Goal: Information Seeking & Learning: Understand process/instructions

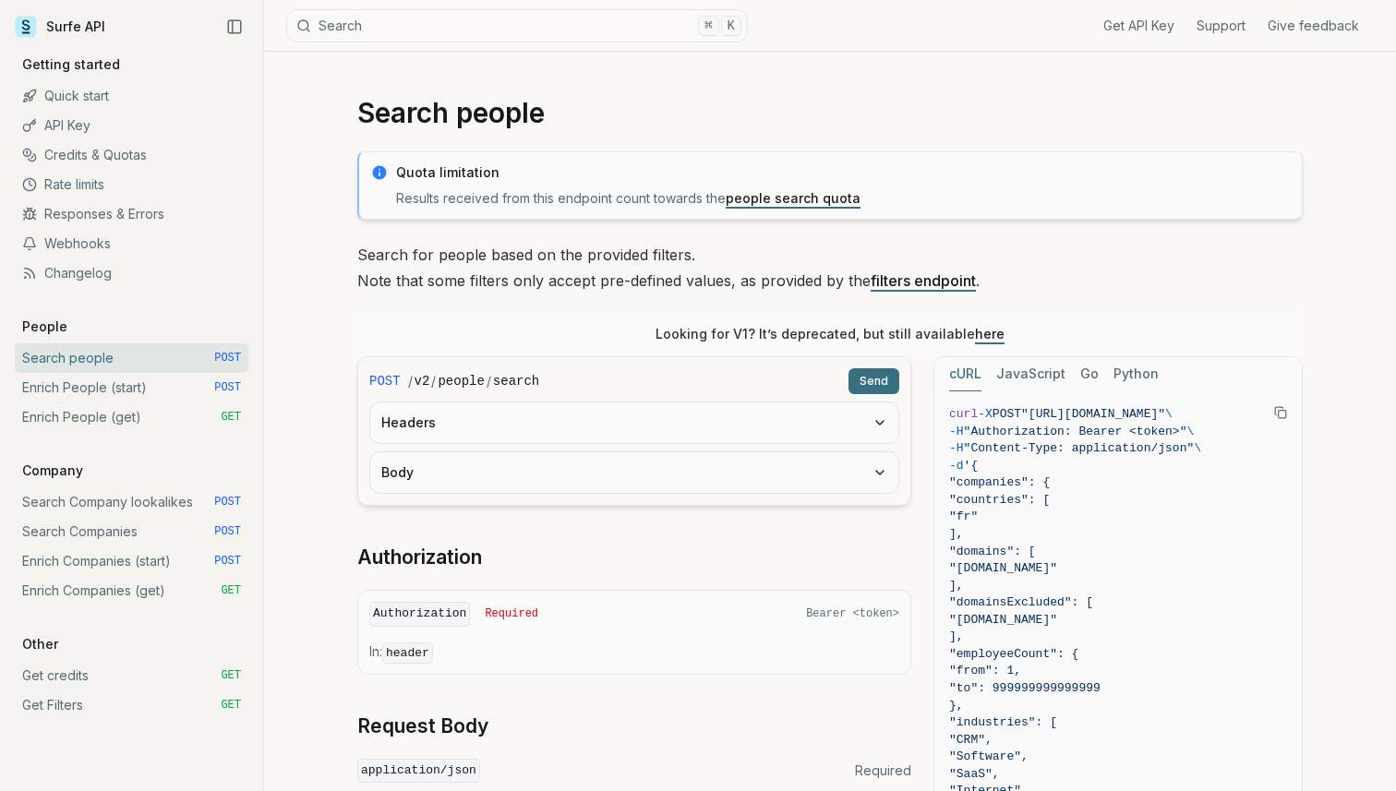
drag, startPoint x: 358, startPoint y: 250, endPoint x: 393, endPoint y: 250, distance: 35.1
click at [392, 250] on p "Search for people based on the provided filters. Note that some filters only ac…" at bounding box center [829, 268] width 945 height 52
click at [371, 253] on p "Search for people based on the provided filters. Note that some filters only ac…" at bounding box center [829, 268] width 945 height 52
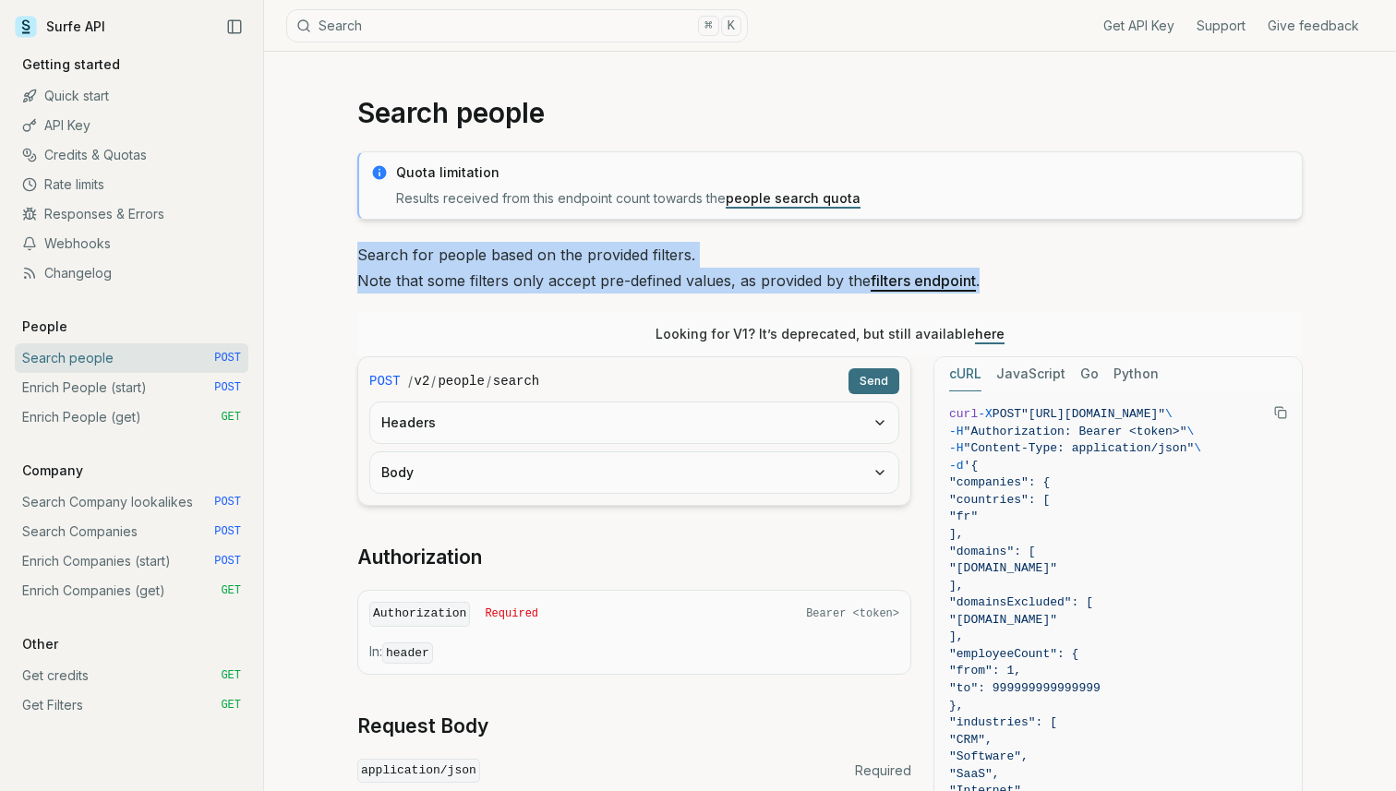
drag, startPoint x: 360, startPoint y: 254, endPoint x: 1000, endPoint y: 290, distance: 640.7
click at [1000, 290] on p "Search for people based on the provided filters. Note that some filters only ac…" at bounding box center [829, 268] width 945 height 52
copy p "Search for people based on the provided filters. Note that some filters only ac…"
click at [159, 383] on link "Enrich People (start) POST" at bounding box center [132, 388] width 234 height 30
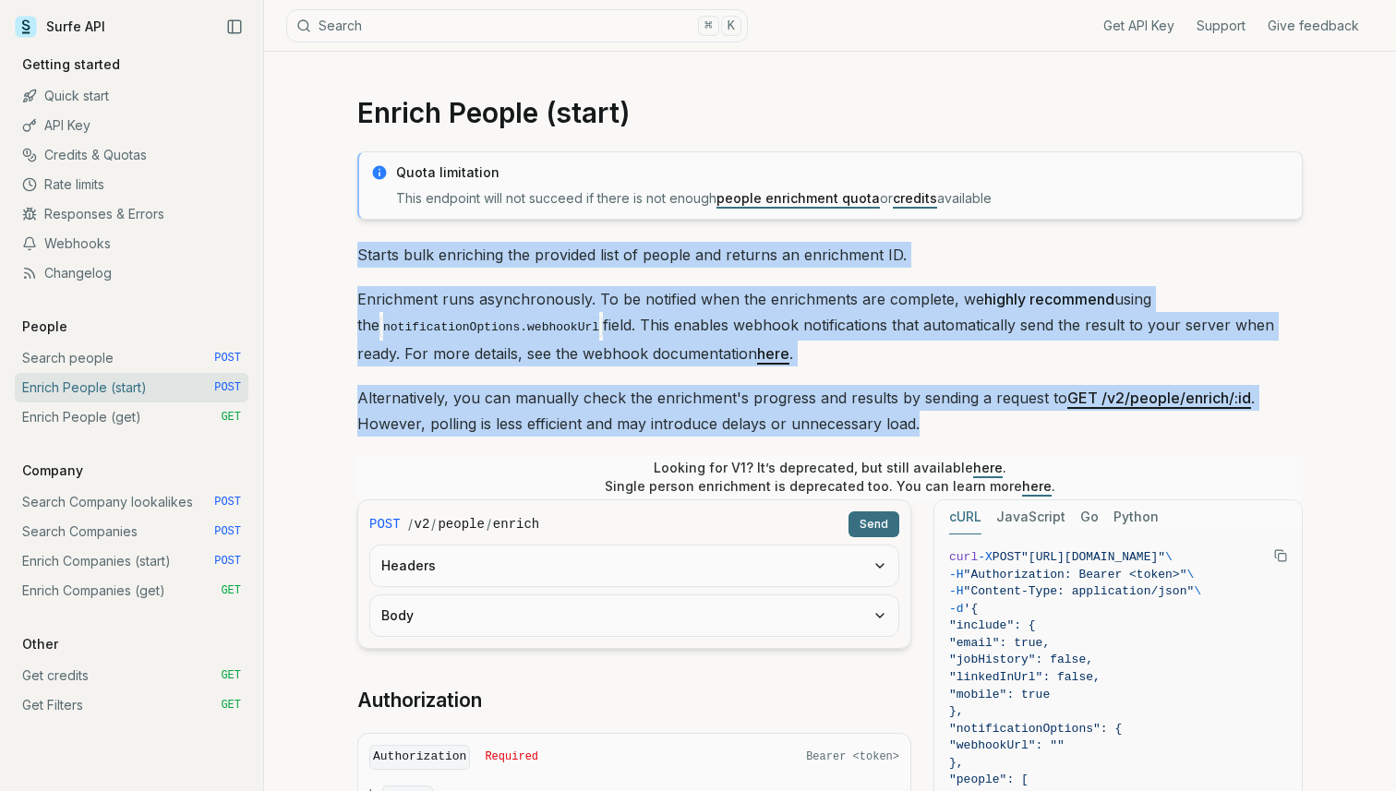
drag, startPoint x: 360, startPoint y: 249, endPoint x: 961, endPoint y: 419, distance: 624.4
click at [961, 419] on div "Quota limitation This endpoint will not succeed if there is not enough people e…" at bounding box center [829, 763] width 945 height 1224
copy div "Starts bulk enriching the provided list of people and returns an enrichment ID.…"
click at [156, 417] on link "Enrich People (get) GET" at bounding box center [132, 417] width 234 height 30
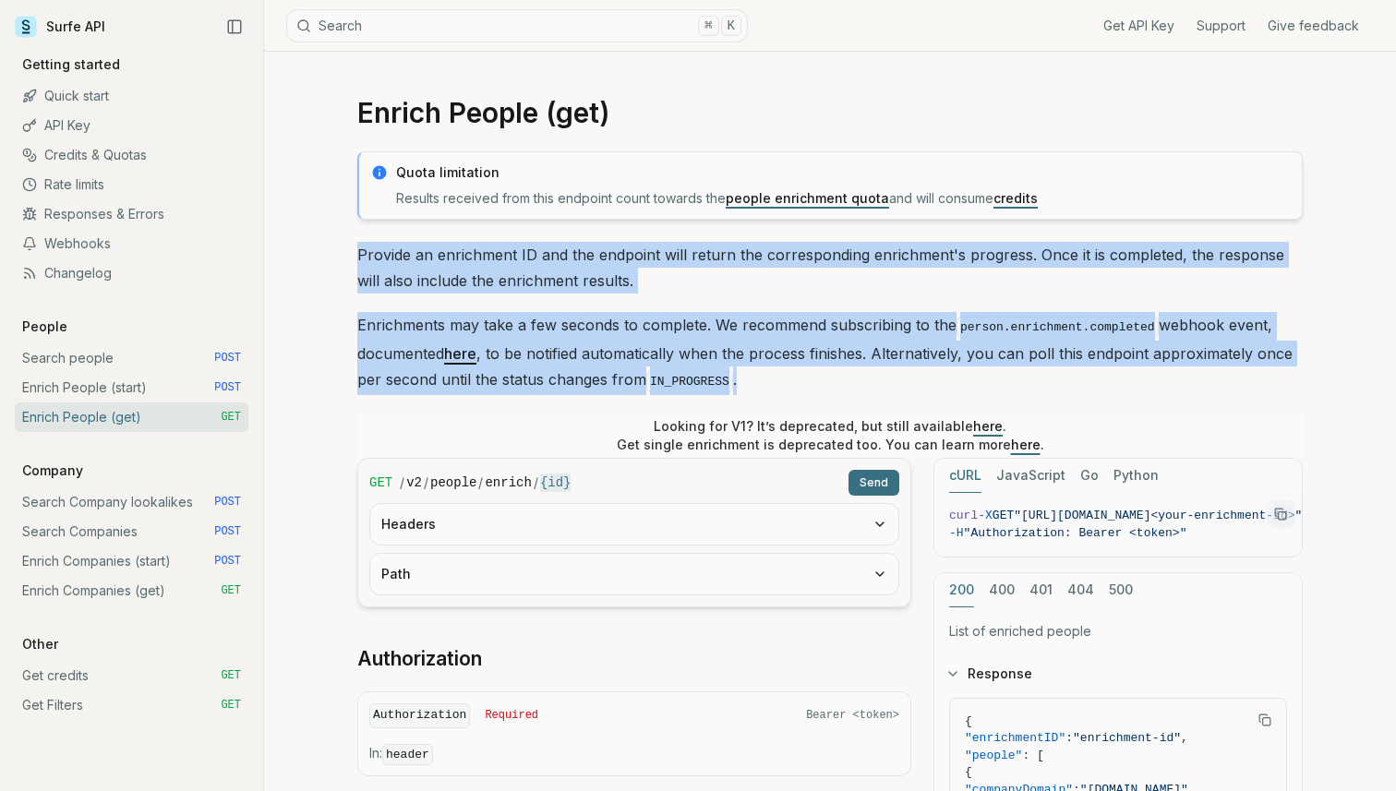
drag, startPoint x: 359, startPoint y: 252, endPoint x: 862, endPoint y: 372, distance: 517.2
click at [862, 372] on div "Quota limitation Results received from this endpoint count towards the people e…" at bounding box center [829, 734] width 945 height 1167
copy div "Provide an enrichment ID and the endpoint will return the corresponding enrichm…"
click at [141, 504] on link "Search Company lookalikes POST" at bounding box center [132, 502] width 234 height 30
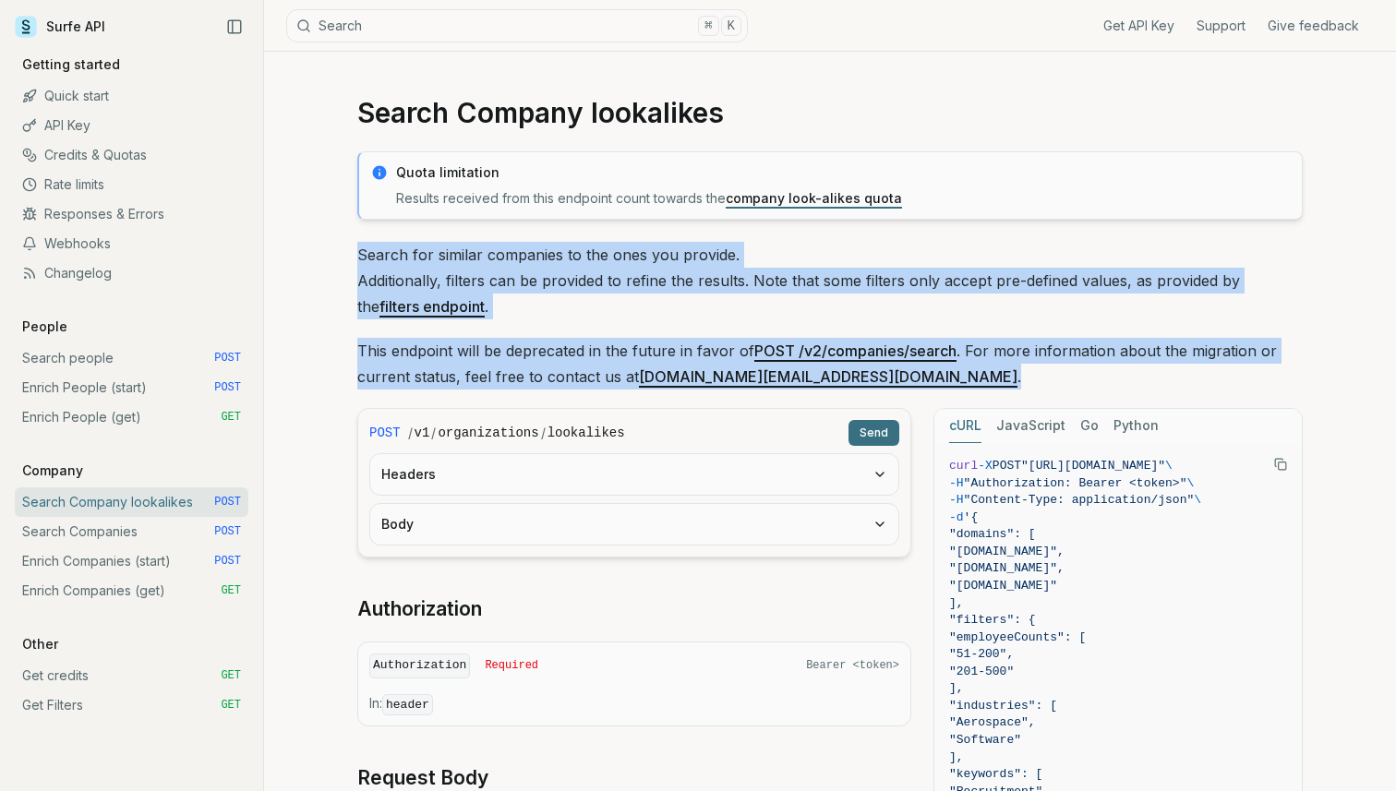
drag, startPoint x: 358, startPoint y: 251, endPoint x: 847, endPoint y: 373, distance: 504.2
copy div "Search for similar companies to the ones you provide. Additionally, filters can…"
click at [143, 546] on link "Search Companies POST" at bounding box center [132, 532] width 234 height 30
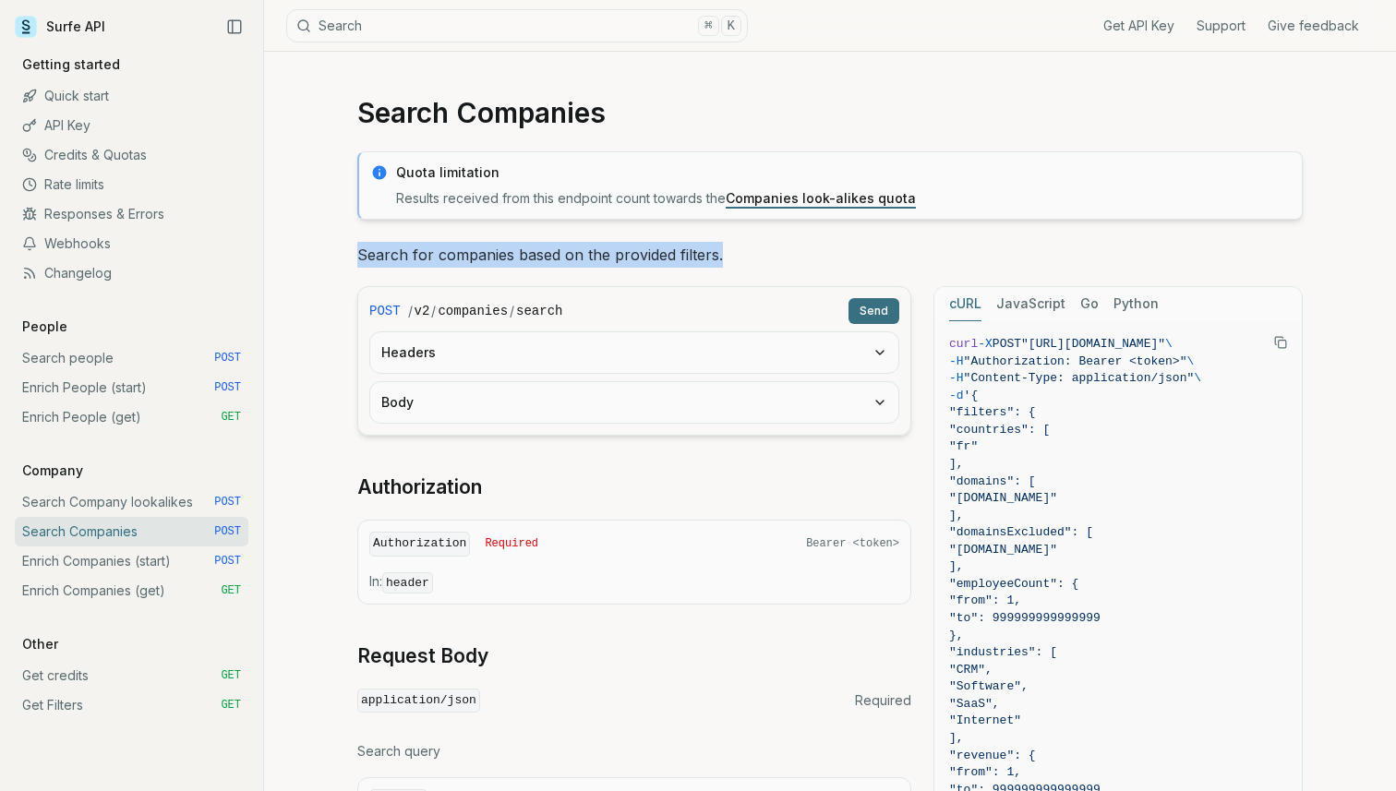
drag, startPoint x: 360, startPoint y: 255, endPoint x: 739, endPoint y: 244, distance: 379.5
click at [739, 244] on p "Search for companies based on the provided filters." at bounding box center [829, 255] width 945 height 26
copy p "Search for companies based on the provided filters."
click at [110, 563] on link "Enrich Companies (start) POST" at bounding box center [132, 561] width 234 height 30
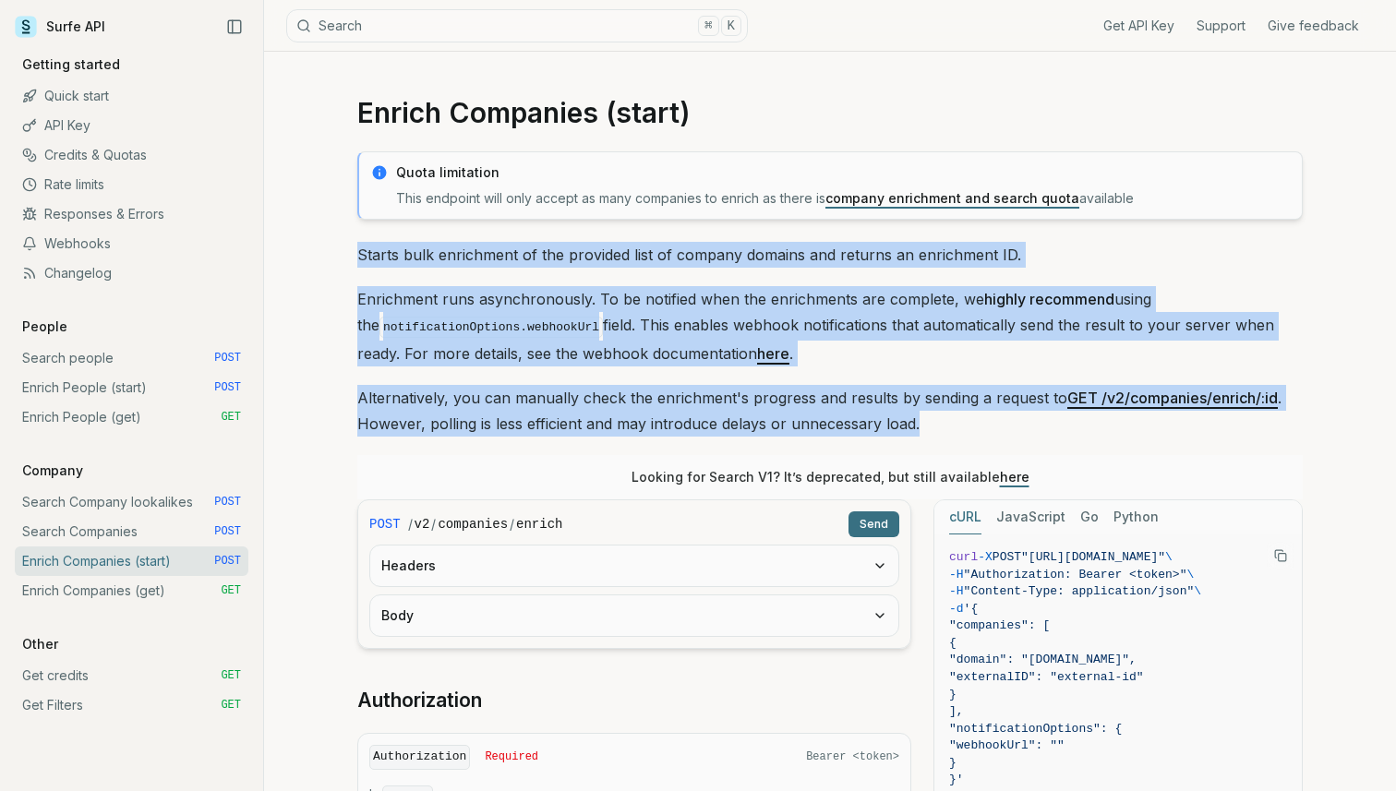
drag, startPoint x: 358, startPoint y: 250, endPoint x: 998, endPoint y: 426, distance: 663.5
click at [998, 426] on div "Quota limitation This endpoint will only accept as many companies to enrich as …" at bounding box center [829, 709] width 945 height 1117
copy div "Starts bulk enrichment of the provided list of company domains and returns an e…"
click at [139, 589] on link "Enrich Companies (get) GET" at bounding box center [132, 591] width 234 height 30
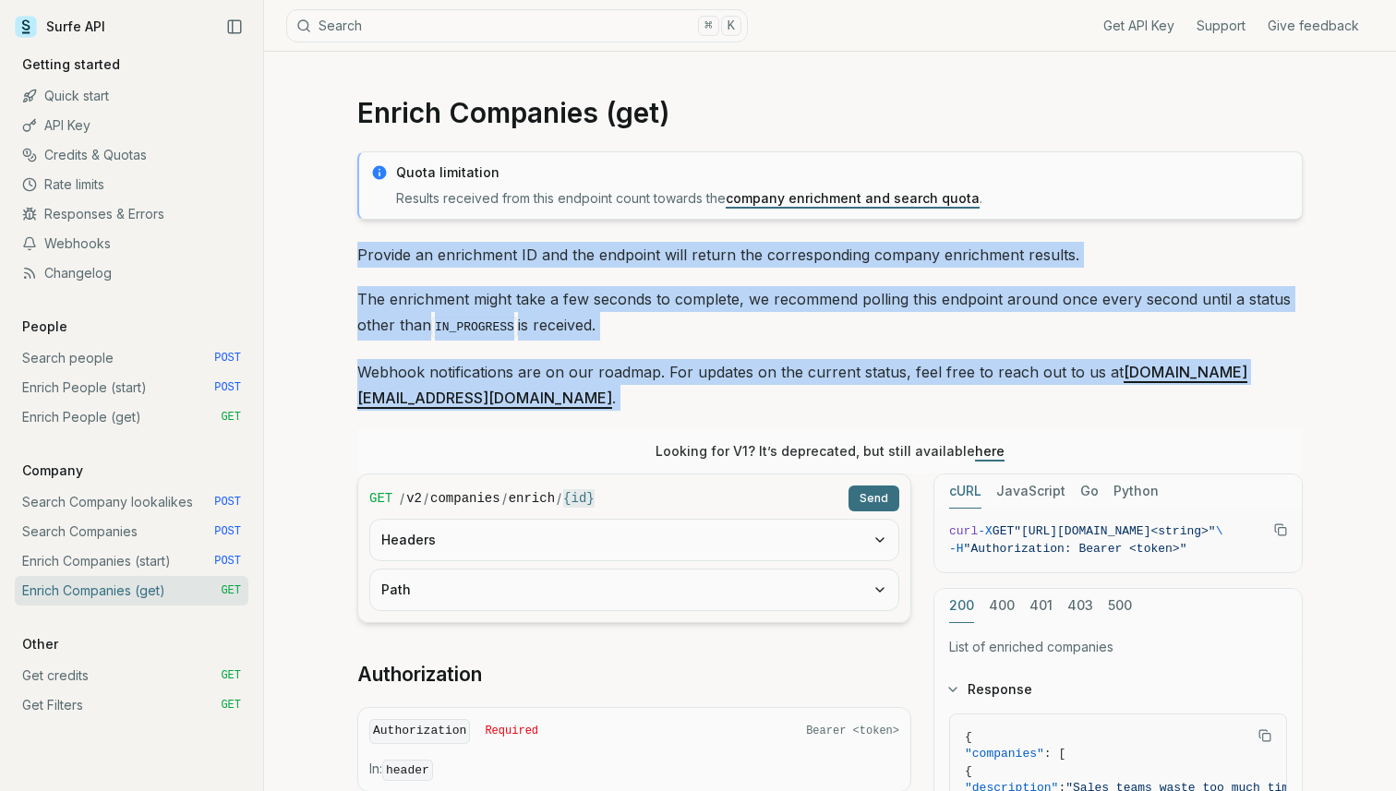
drag, startPoint x: 355, startPoint y: 254, endPoint x: 1326, endPoint y: 392, distance: 980.9
click at [1326, 392] on article "Enrich Companies (get) Quota limitation Results received from this endpoint cou…" at bounding box center [830, 764] width 1034 height 1425
copy div "Provide an enrichment ID and the endpoint will return the corresponding company…"
click at [518, 360] on p "Webhook notifications are on our roadmap. For updates on the current status, fe…" at bounding box center [829, 385] width 945 height 52
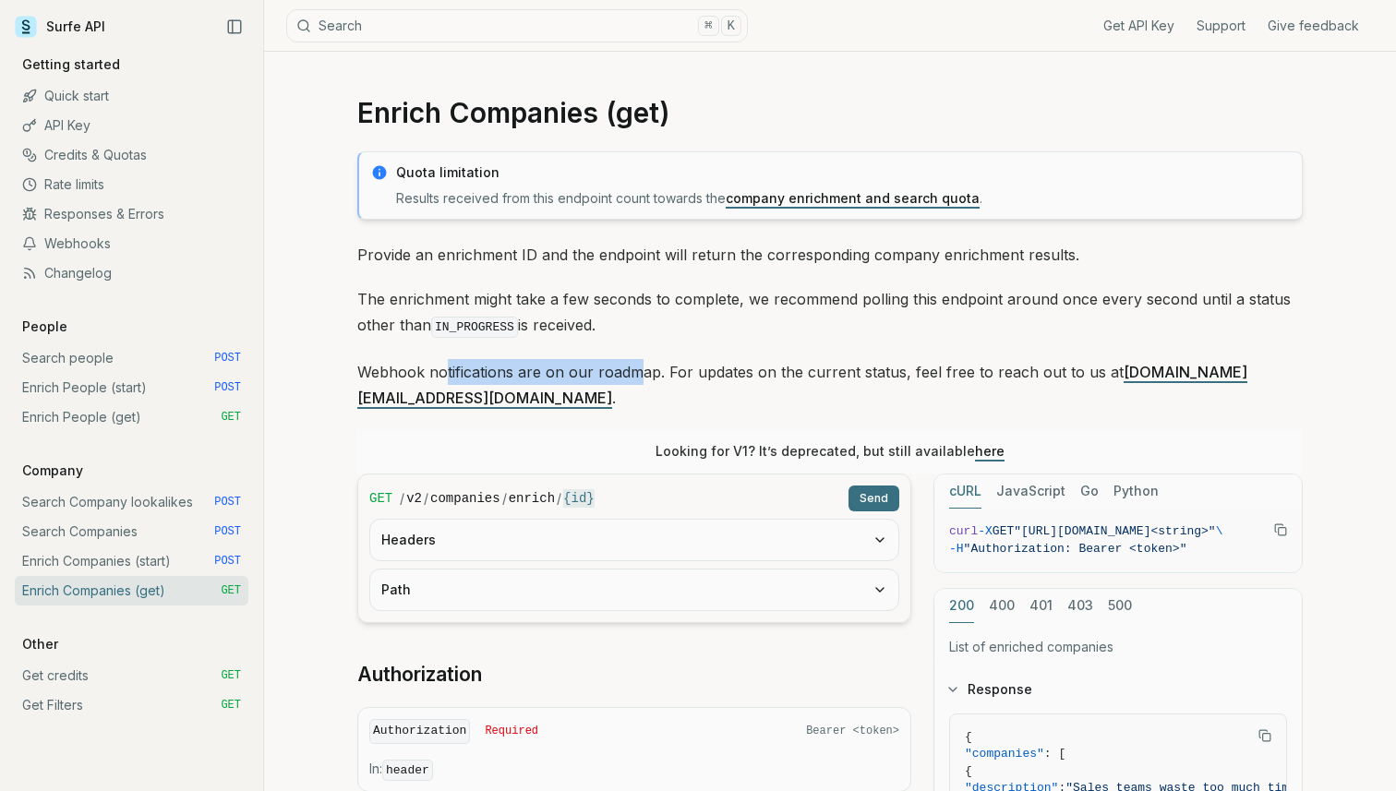
drag, startPoint x: 445, startPoint y: 372, endPoint x: 634, endPoint y: 374, distance: 189.2
click at [634, 374] on p "Webhook notifications are on our roadmap. For updates on the current status, fe…" at bounding box center [829, 385] width 945 height 52
click at [77, 569] on link "Enrich Companies (start) POST" at bounding box center [132, 561] width 234 height 30
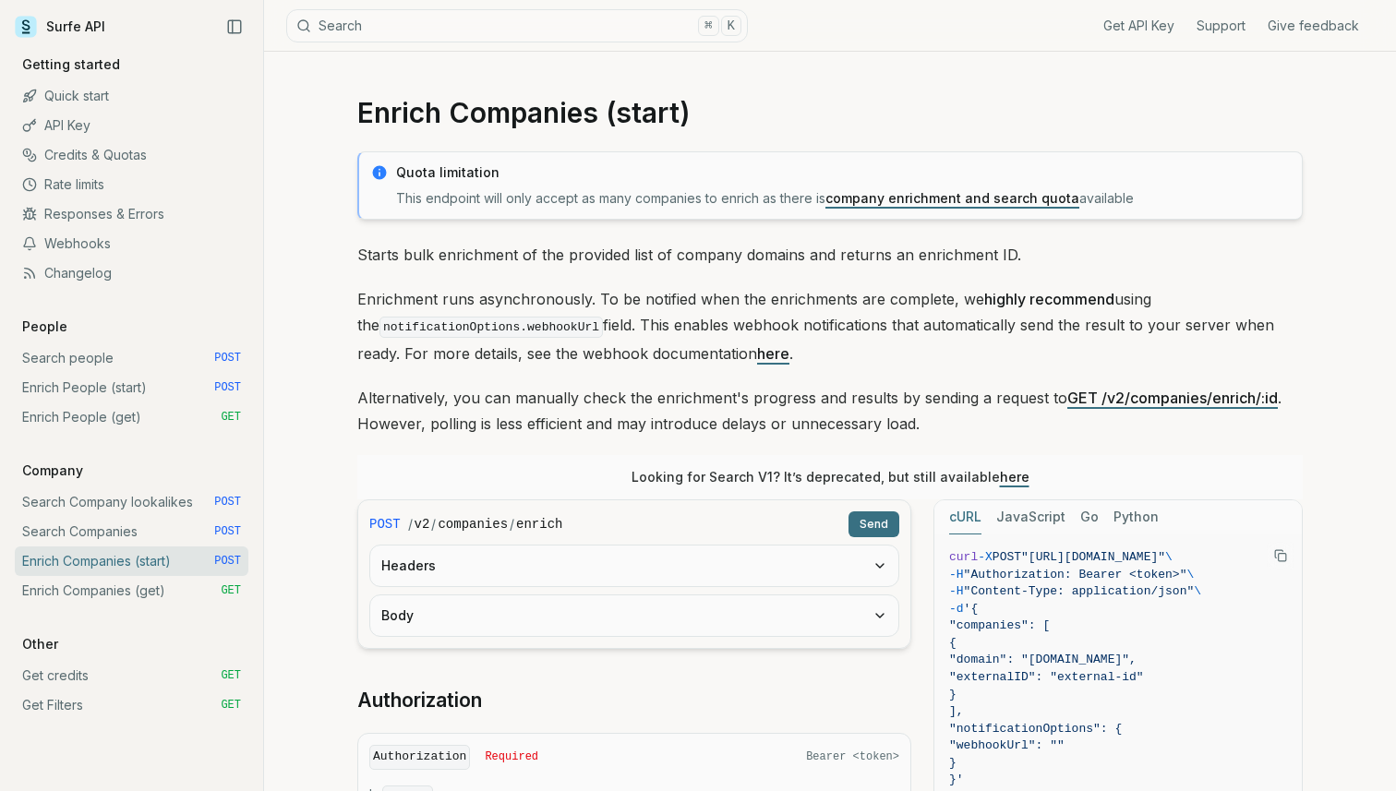
click at [112, 585] on link "Enrich Companies (get) GET" at bounding box center [132, 591] width 234 height 30
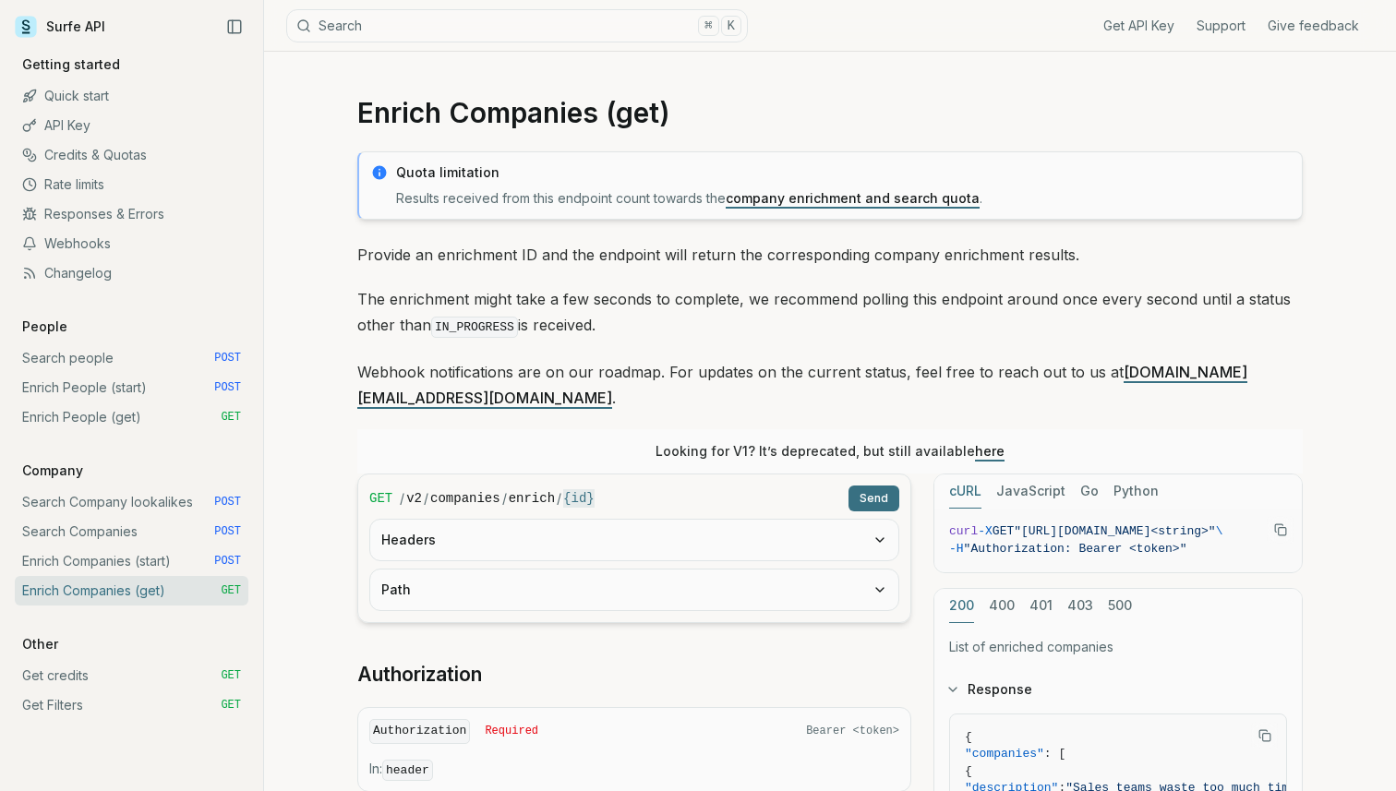
click at [580, 371] on p "Webhook notifications are on our roadmap. For updates on the current status, fe…" at bounding box center [829, 385] width 945 height 52
click at [62, 684] on link "Get credits GET" at bounding box center [132, 676] width 234 height 30
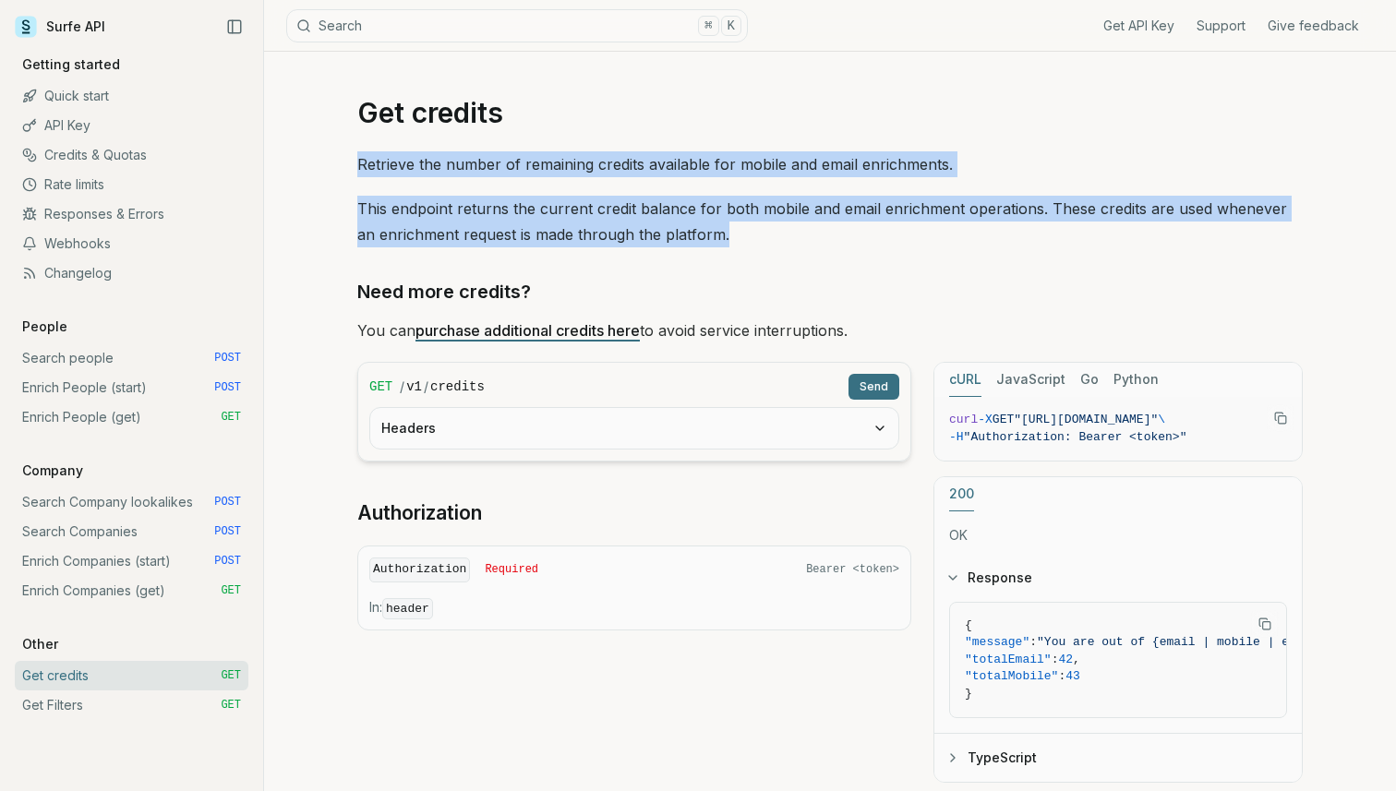
drag, startPoint x: 354, startPoint y: 162, endPoint x: 729, endPoint y: 225, distance: 381.0
click at [729, 225] on article "Get credits Retrieve the number of remaining credits available for mobile and e…" at bounding box center [830, 489] width 1034 height 875
copy div "Retrieve the number of remaining credits available for mobile and email enrichm…"
click at [121, 702] on link "Get Filters GET" at bounding box center [132, 705] width 234 height 30
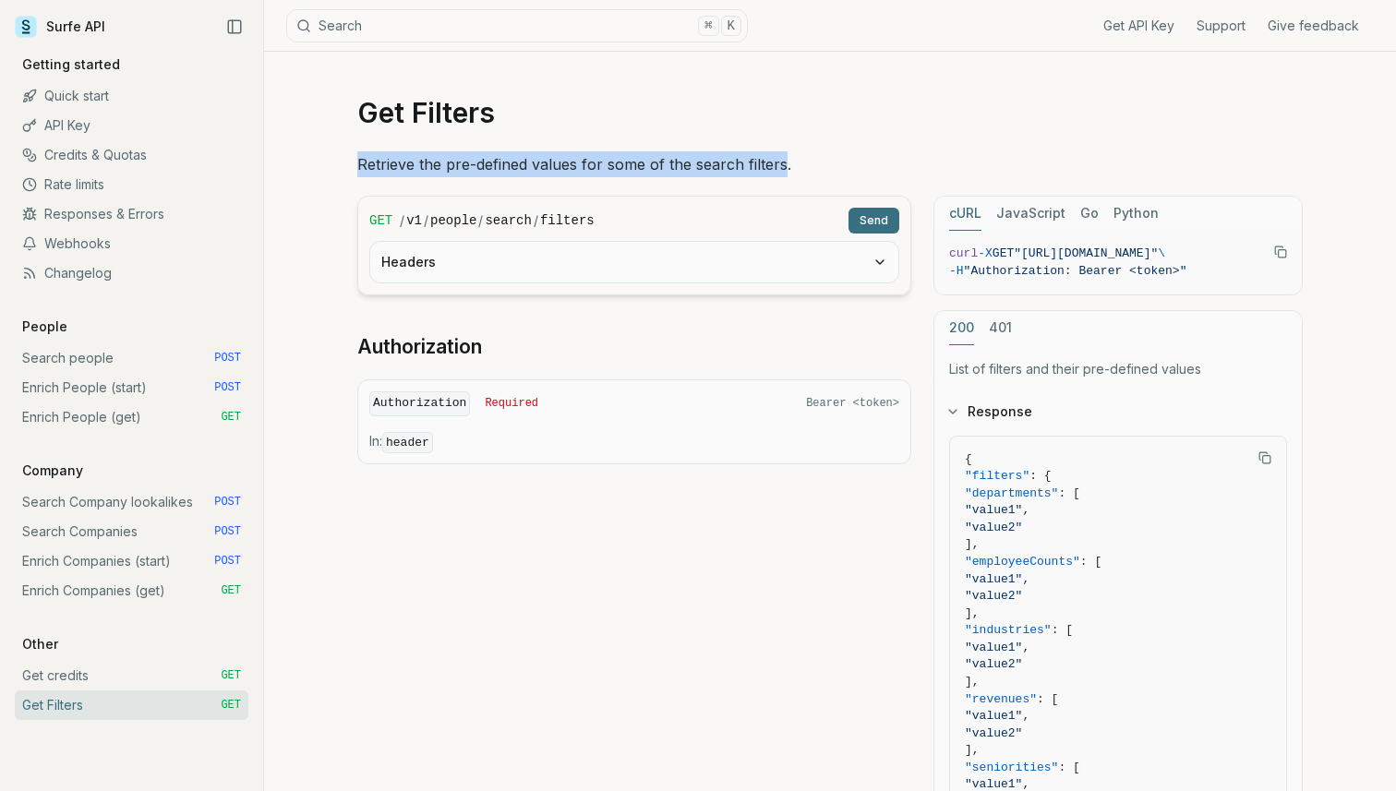
drag, startPoint x: 358, startPoint y: 157, endPoint x: 783, endPoint y: 158, distance: 424.6
click at [783, 158] on p "Retrieve the pre-defined values for some of the search filters." at bounding box center [829, 164] width 945 height 26
copy p "Retrieve the pre-defined values for some of the search filters"
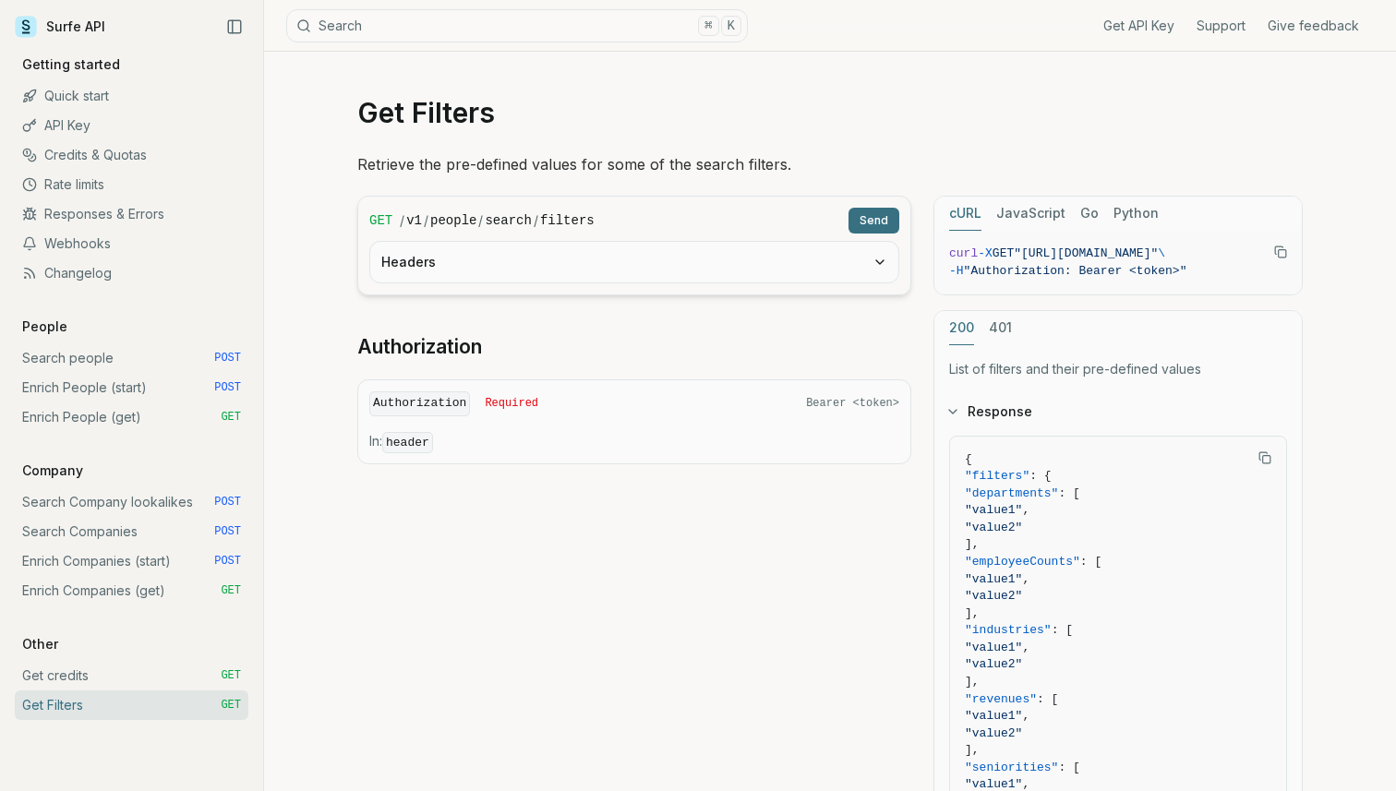
click at [45, 320] on p "People" at bounding box center [45, 327] width 60 height 18
click at [115, 148] on link "Credits & Quotas" at bounding box center [132, 155] width 234 height 30
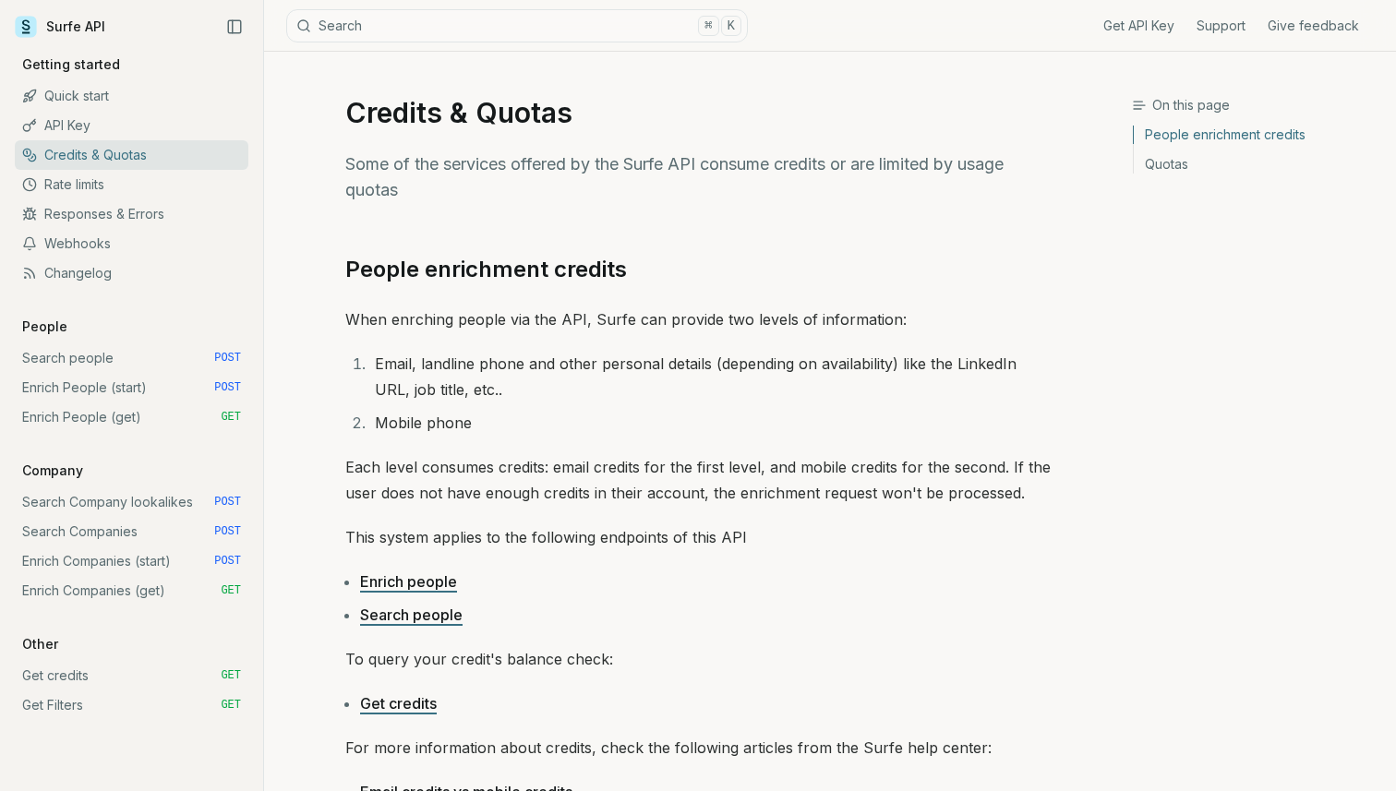
click at [29, 354] on link "Search people POST" at bounding box center [132, 358] width 234 height 30
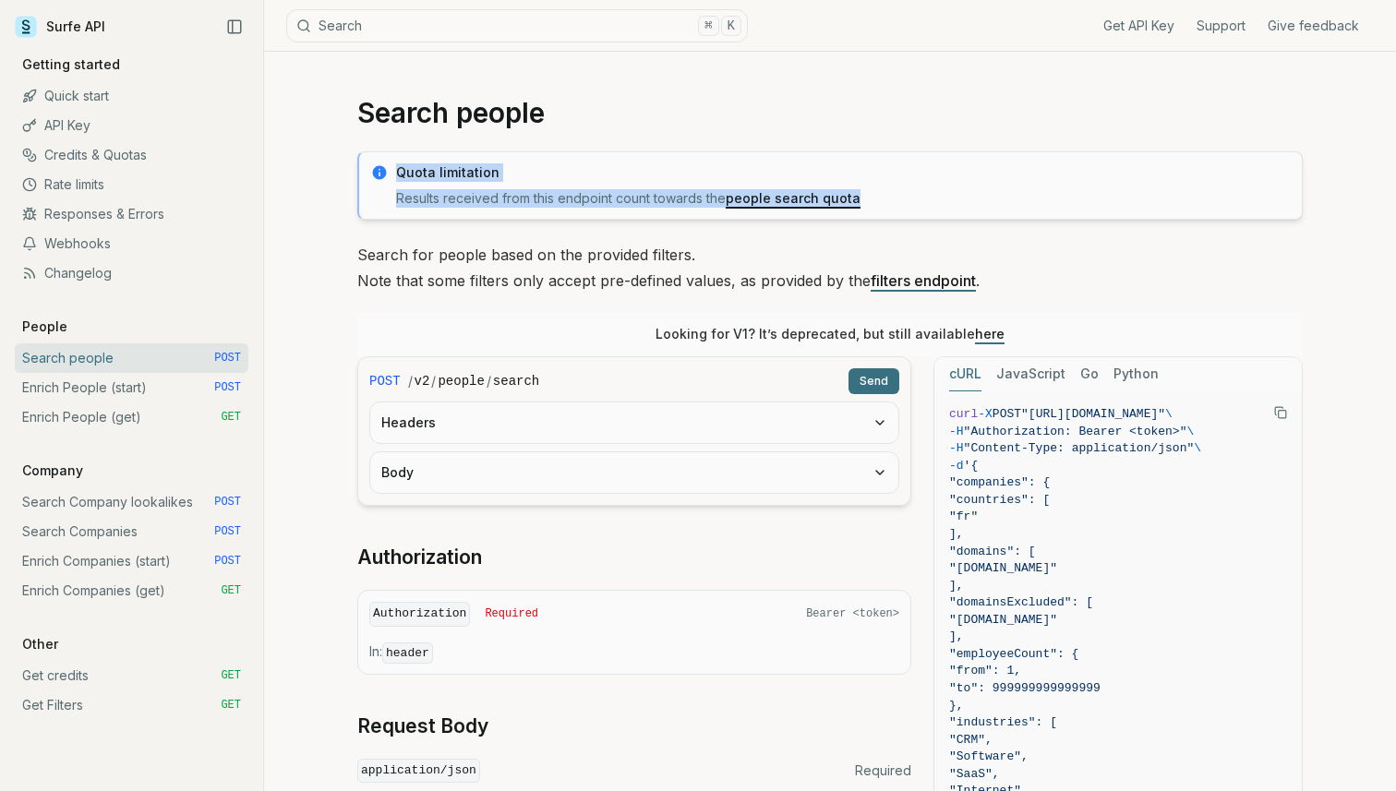
drag, startPoint x: 396, startPoint y: 167, endPoint x: 899, endPoint y: 202, distance: 504.3
click at [899, 202] on div "Quota limitation Results received from this endpoint count towards the people s…" at bounding box center [843, 185] width 894 height 44
copy div "Quota limitation Results received from this endpoint count towards the people s…"
click at [114, 387] on link "Enrich People (start) POST" at bounding box center [132, 388] width 234 height 30
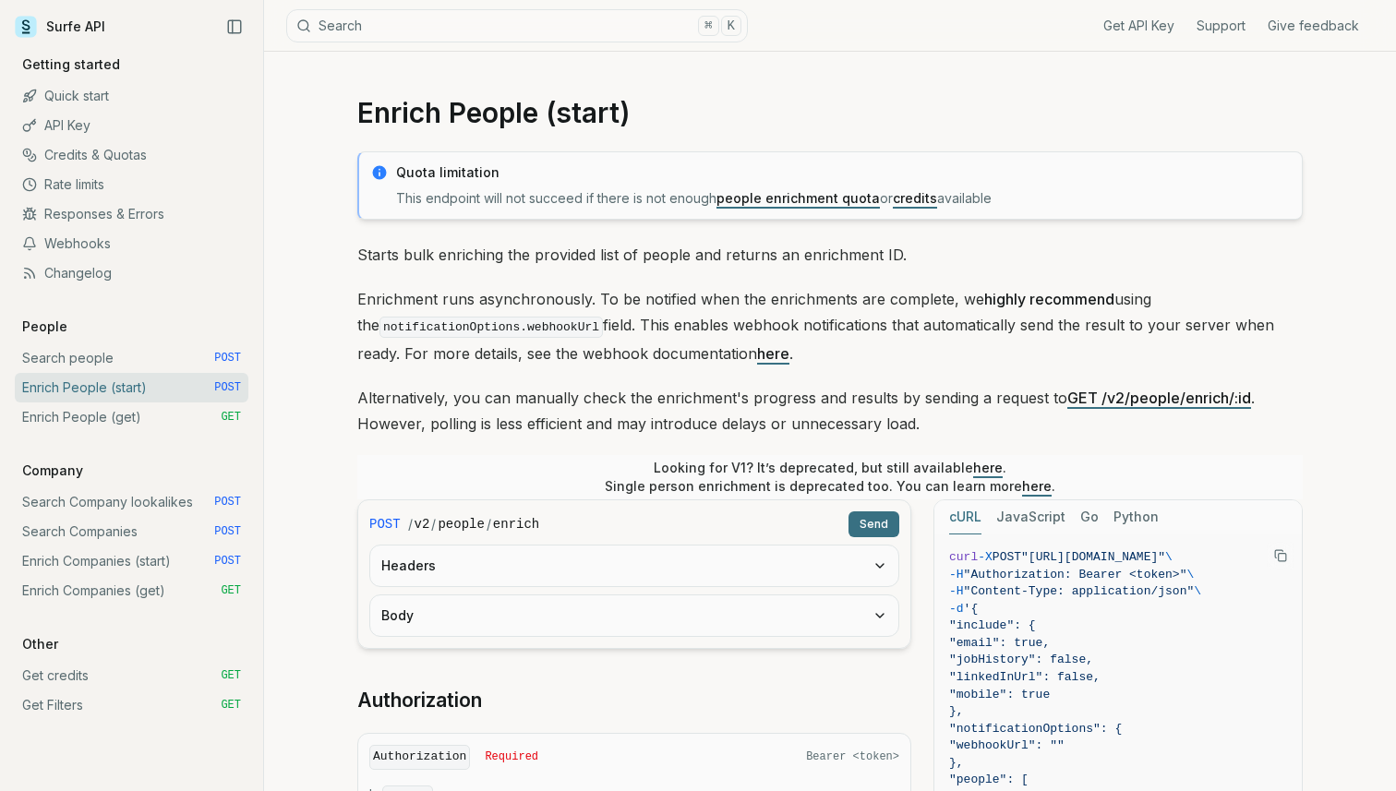
drag, startPoint x: 397, startPoint y: 174, endPoint x: 1006, endPoint y: 196, distance: 609.6
click at [1006, 196] on div "Quota limitation This endpoint will not succeed if there is not enough people e…" at bounding box center [843, 185] width 894 height 44
click at [134, 410] on link "Enrich People (get) GET" at bounding box center [132, 417] width 234 height 30
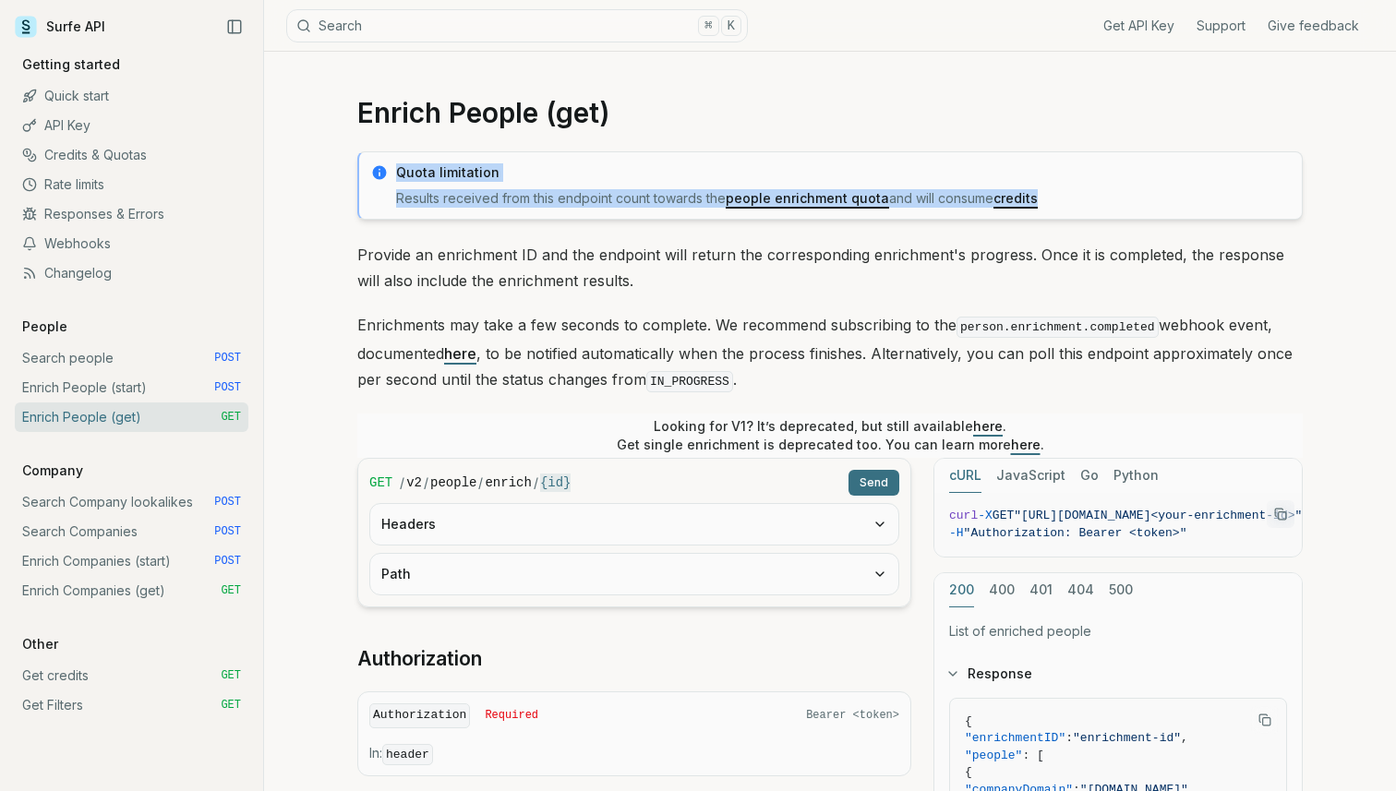
drag, startPoint x: 393, startPoint y: 172, endPoint x: 1084, endPoint y: 201, distance: 691.1
click at [1084, 201] on div "Quota limitation Results received from this endpoint count towards the people e…" at bounding box center [829, 185] width 945 height 68
click at [110, 503] on link "Search Company lookalikes POST" at bounding box center [132, 502] width 234 height 30
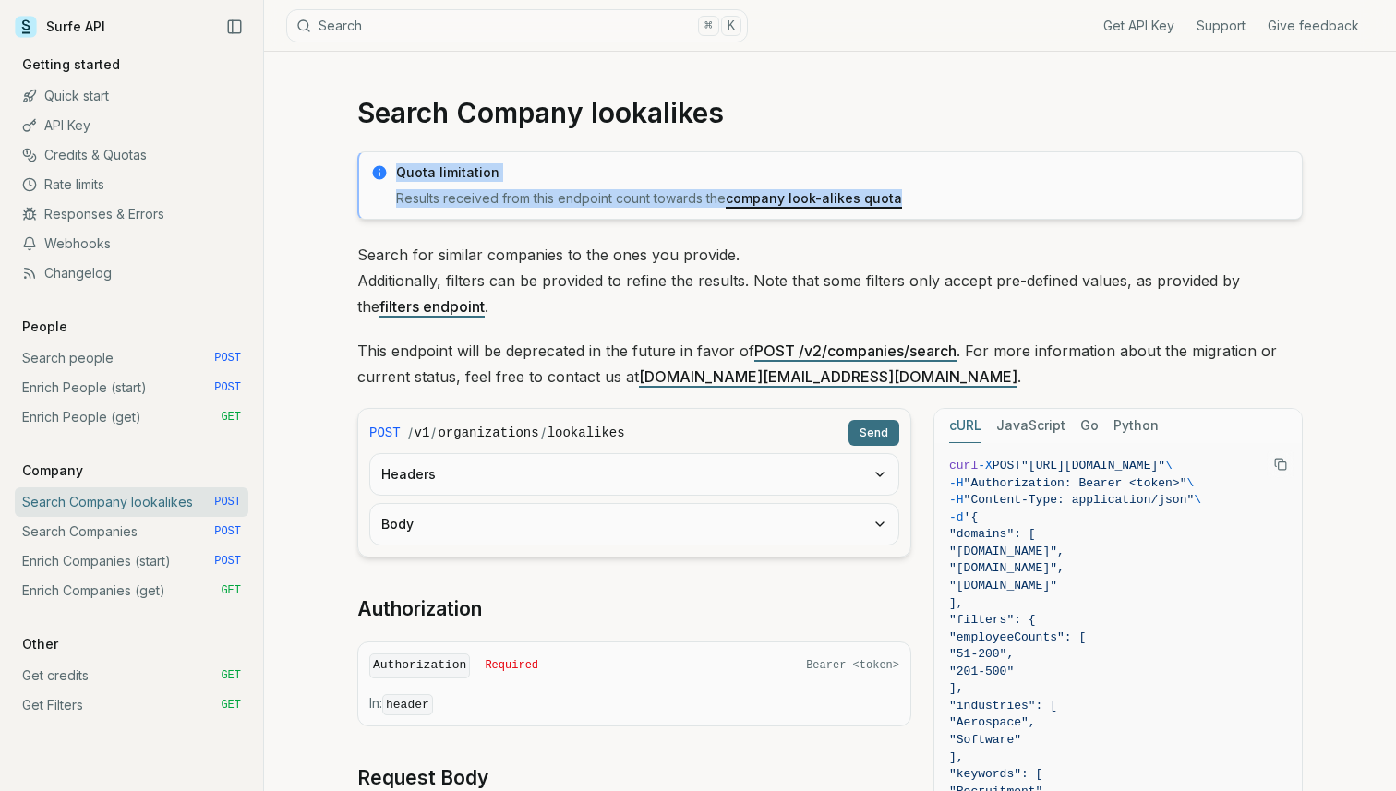
drag, startPoint x: 393, startPoint y: 169, endPoint x: 914, endPoint y: 192, distance: 521.1
click at [914, 192] on div "Quota limitation Results received from this endpoint count towards the company …" at bounding box center [829, 185] width 945 height 68
click at [102, 531] on link "Search Companies POST" at bounding box center [132, 532] width 234 height 30
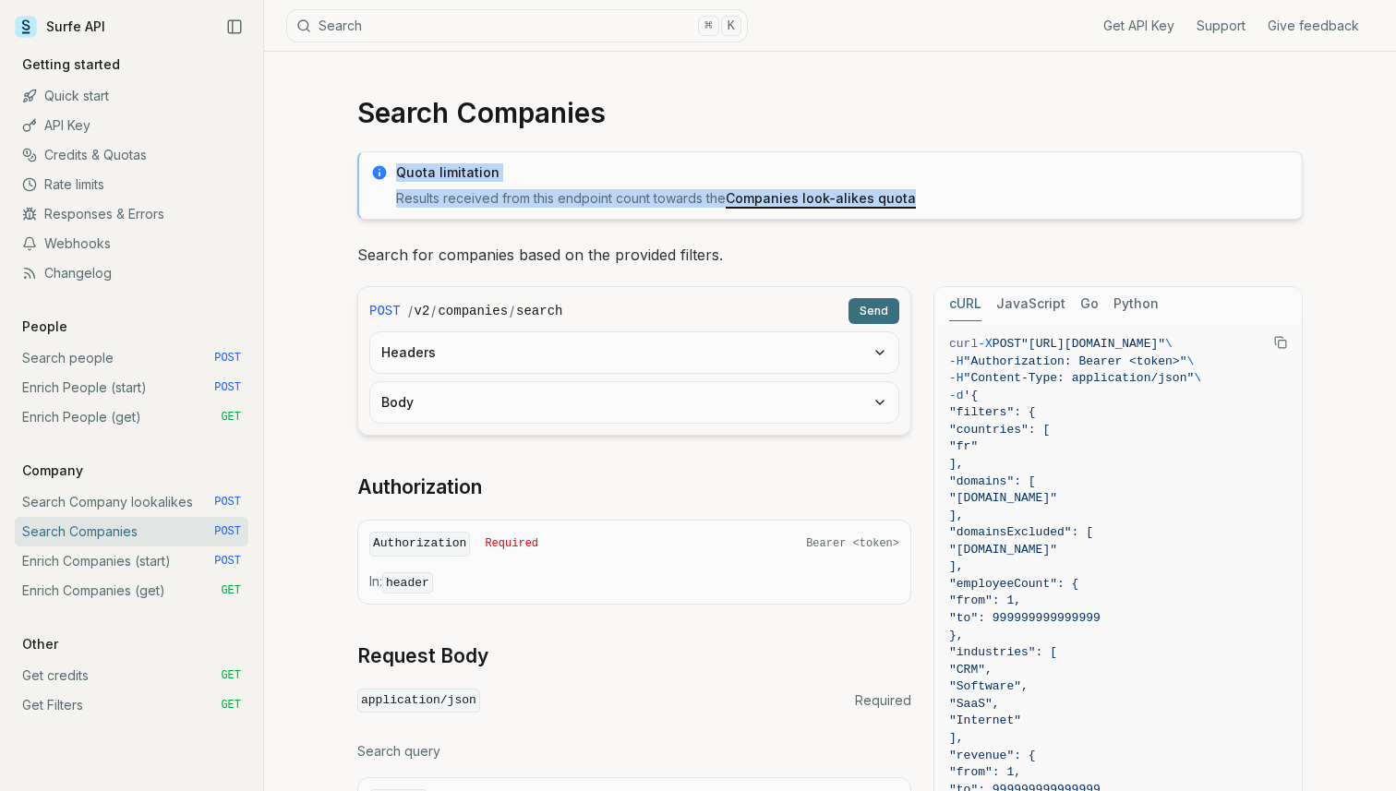
drag, startPoint x: 396, startPoint y: 170, endPoint x: 997, endPoint y: 197, distance: 601.5
click at [997, 197] on div "Quota limitation Results received from this endpoint count towards the Companie…" at bounding box center [843, 185] width 894 height 44
click at [121, 558] on link "Enrich Companies (start) POST" at bounding box center [132, 561] width 234 height 30
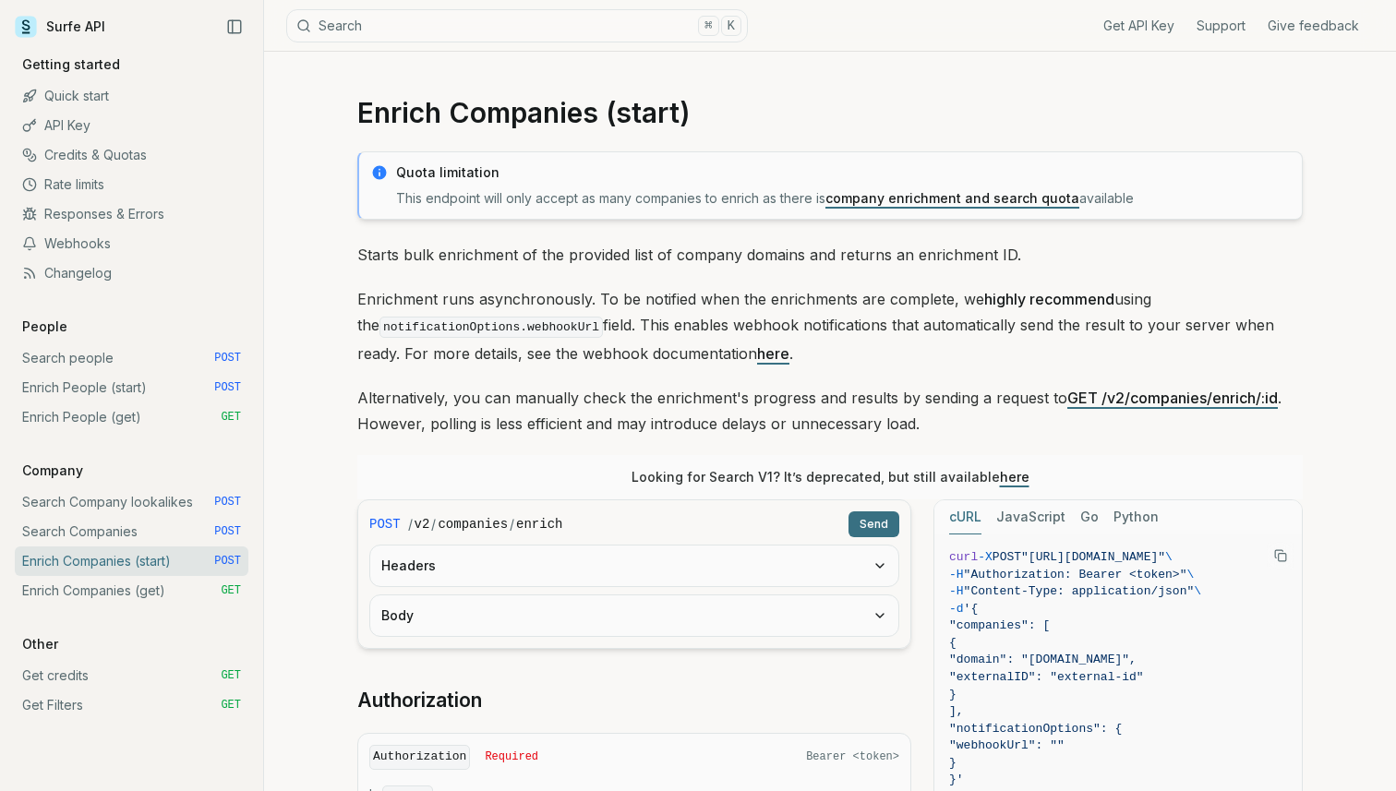
drag, startPoint x: 397, startPoint y: 171, endPoint x: 1158, endPoint y: 203, distance: 762.2
click at [1158, 203] on div "Quota limitation This endpoint will only accept as many companies to enrich as …" at bounding box center [843, 185] width 894 height 44
click at [136, 583] on link "Enrich Companies (get) GET" at bounding box center [132, 591] width 234 height 30
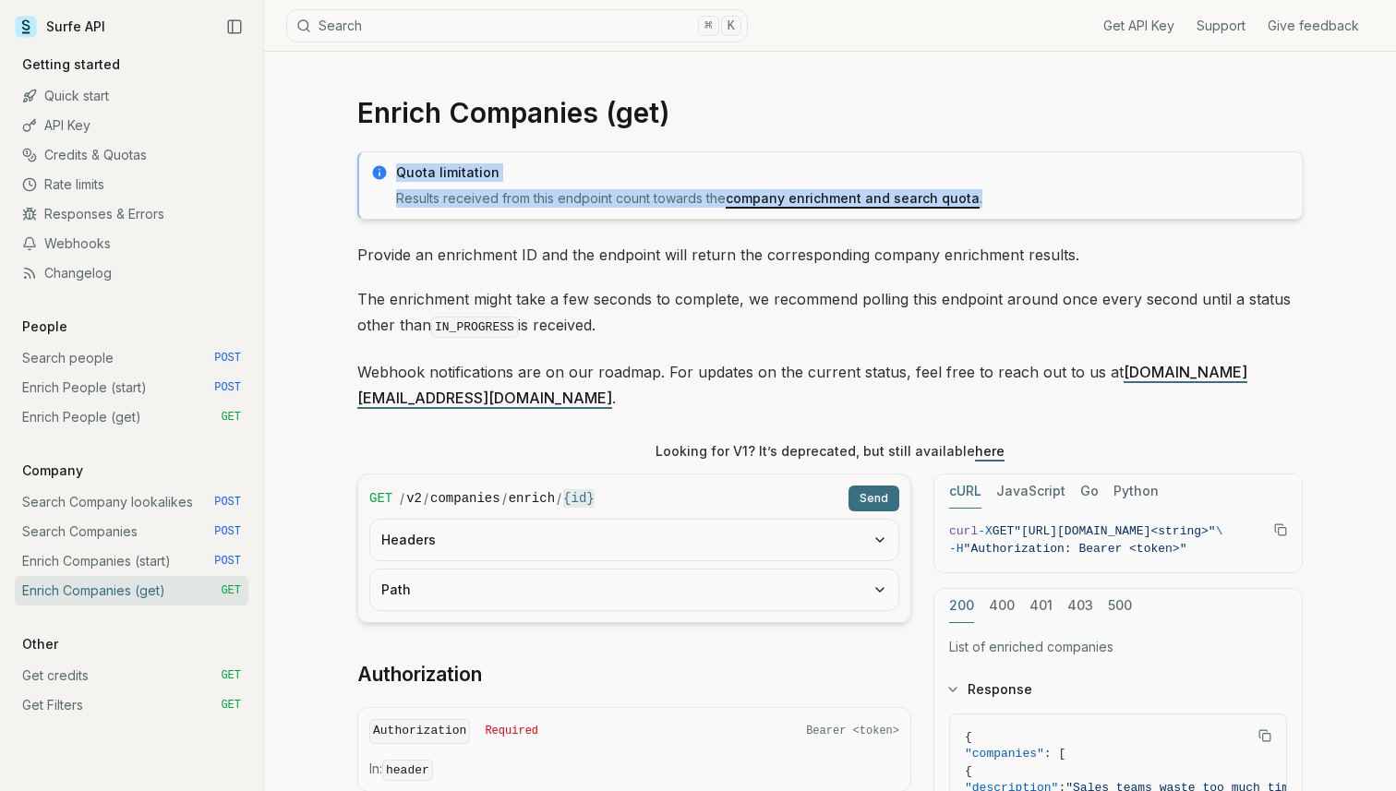
drag, startPoint x: 396, startPoint y: 172, endPoint x: 989, endPoint y: 190, distance: 592.9
click at [989, 190] on div "Quota limitation Results received from this endpoint count towards the company …" at bounding box center [843, 185] width 894 height 44
click at [82, 677] on link "Get credits GET" at bounding box center [132, 676] width 234 height 30
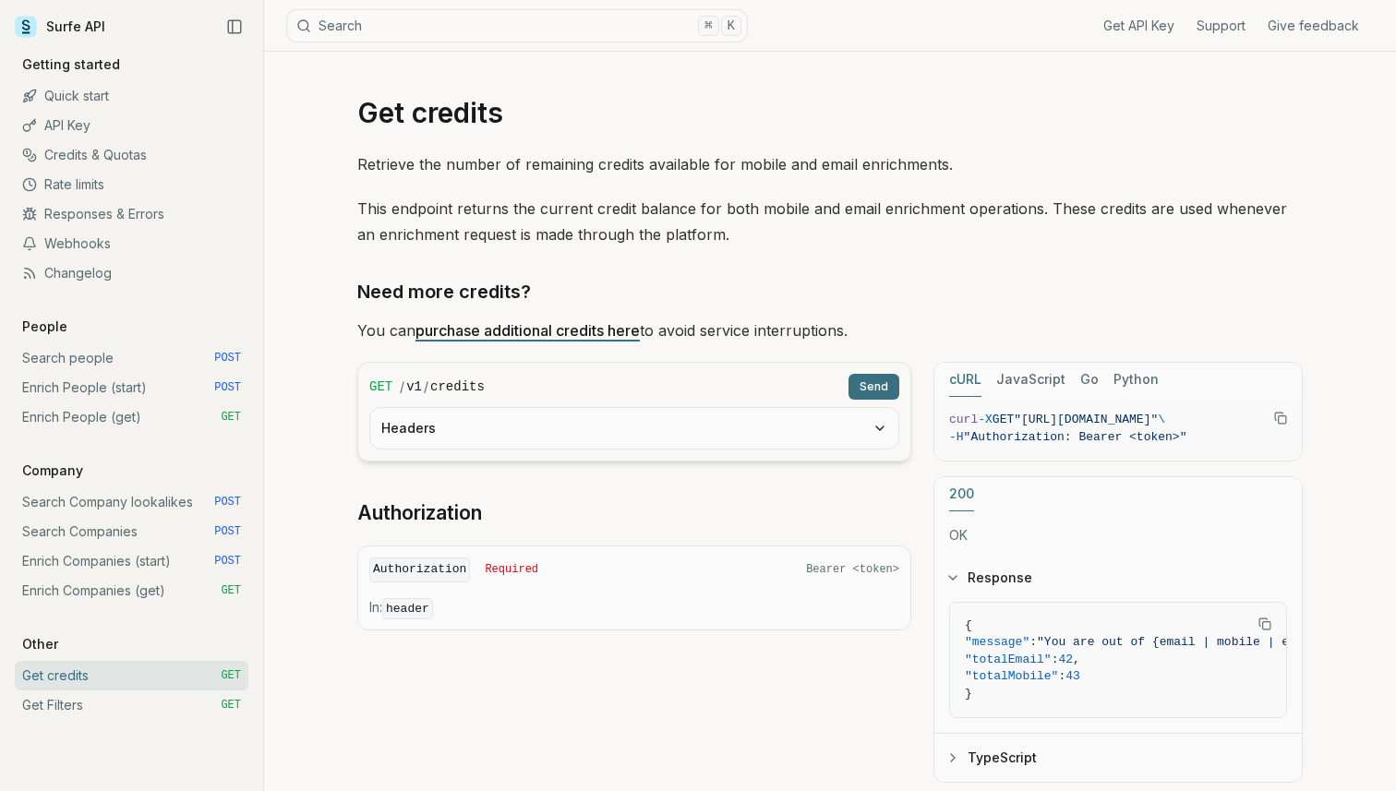
click at [73, 702] on link "Get Filters GET" at bounding box center [132, 705] width 234 height 30
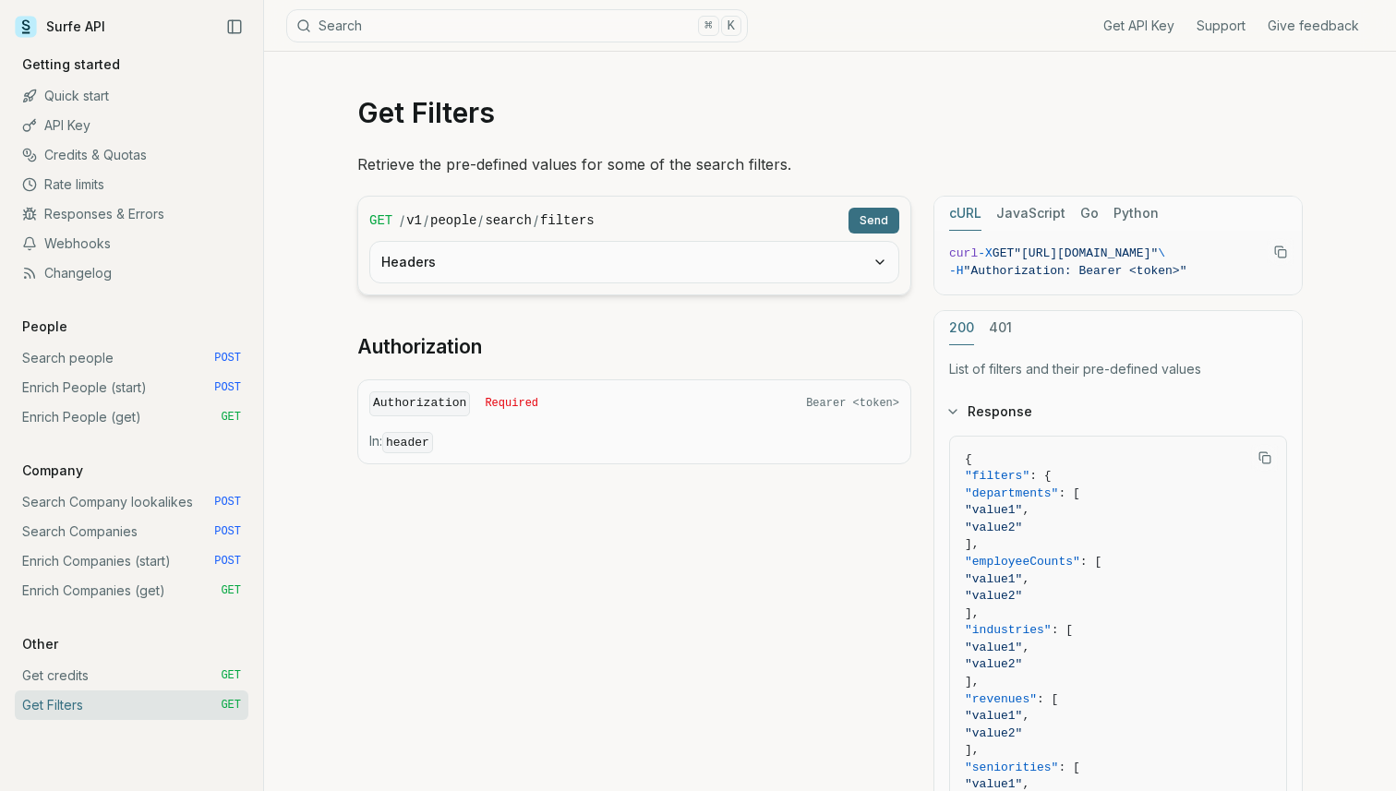
click at [88, 677] on link "Get credits GET" at bounding box center [132, 676] width 234 height 30
